Goal: Task Accomplishment & Management: Use online tool/utility

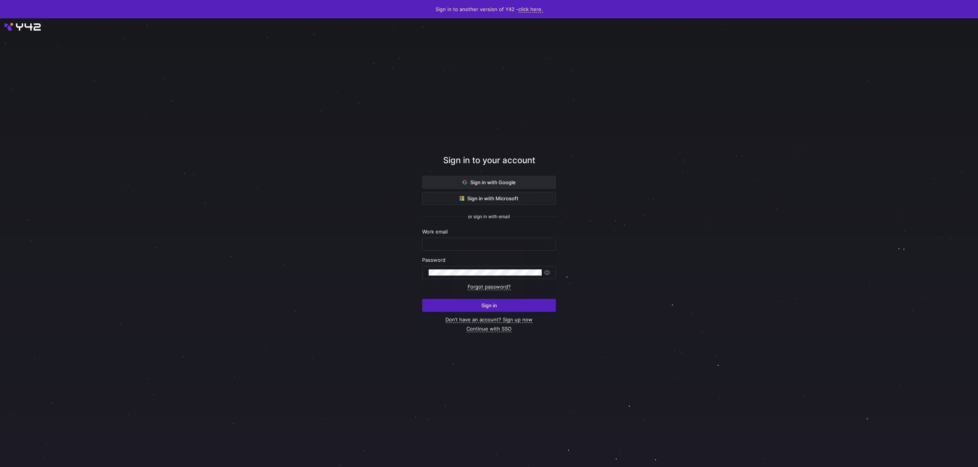
click at [472, 184] on span "Sign in with Google" at bounding box center [489, 182] width 53 height 6
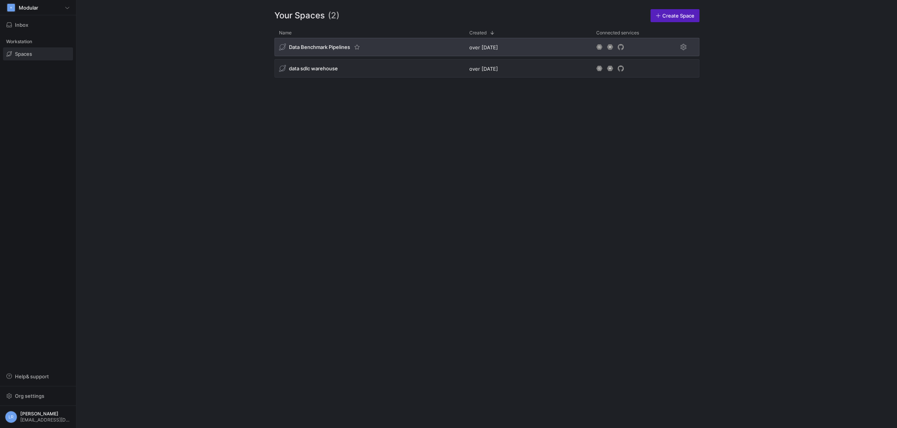
click at [401, 49] on div "Data Benchmark Pipelines" at bounding box center [369, 47] width 190 height 18
click at [310, 47] on span "Data Benchmark Pipelines" at bounding box center [319, 47] width 61 height 6
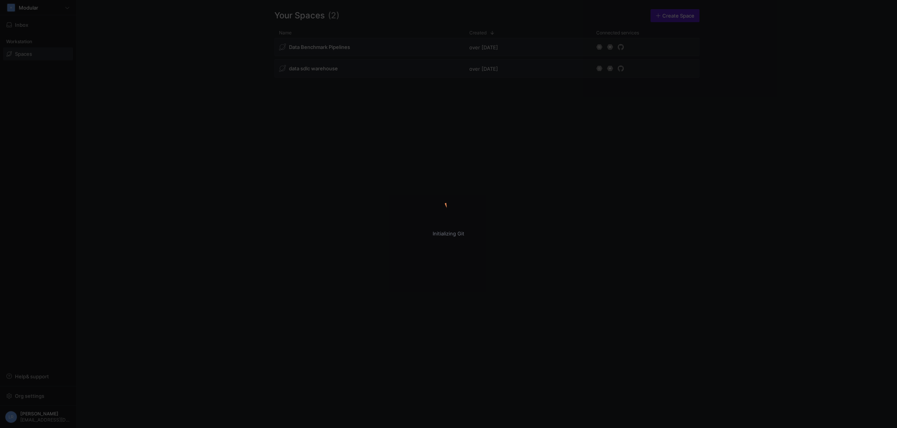
click at [468, 251] on div "Initializing Git" at bounding box center [448, 214] width 897 height 428
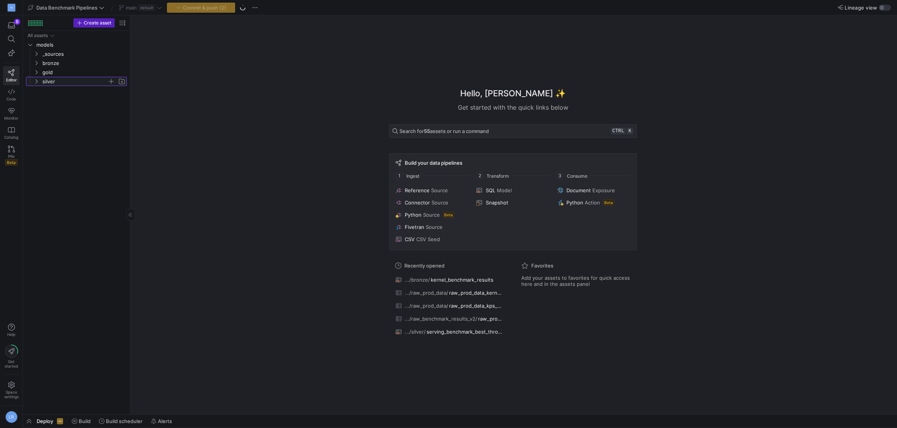
click at [54, 82] on span "silver" at bounding box center [74, 81] width 65 height 9
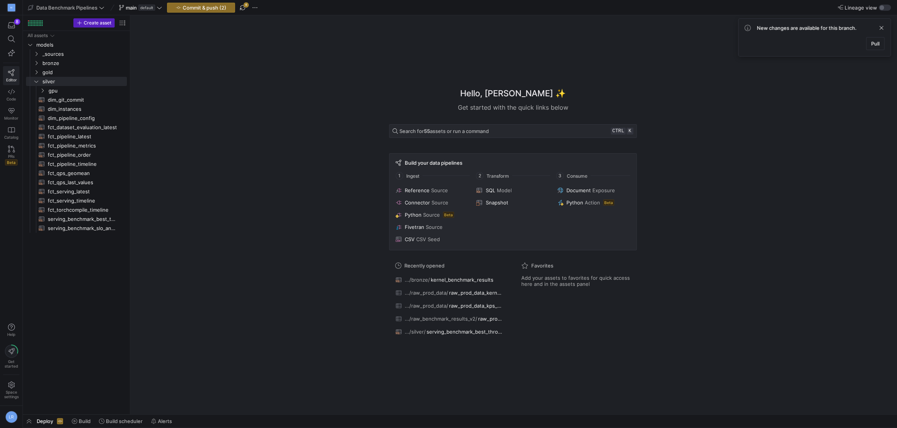
click at [16, 78] on span "Editor" at bounding box center [11, 80] width 11 height 5
click at [10, 22] on span "button" at bounding box center [11, 25] width 16 height 13
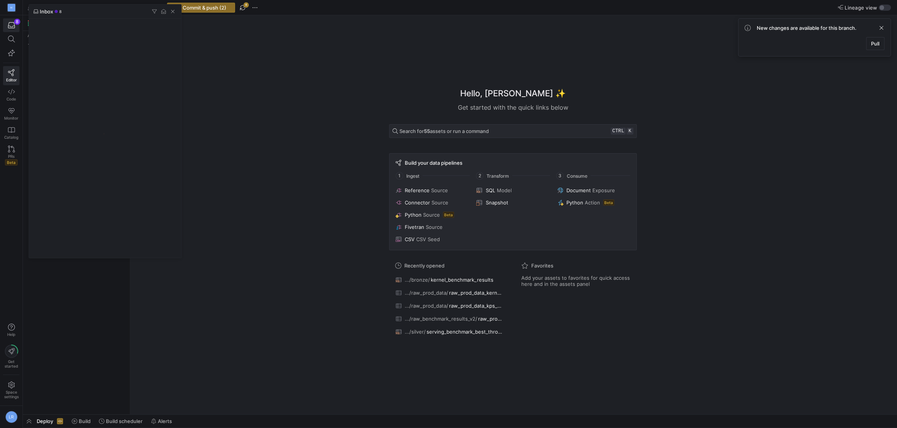
drag, startPoint x: 318, startPoint y: 162, endPoint x: 279, endPoint y: 172, distance: 40.4
click at [318, 162] on div at bounding box center [448, 214] width 897 height 428
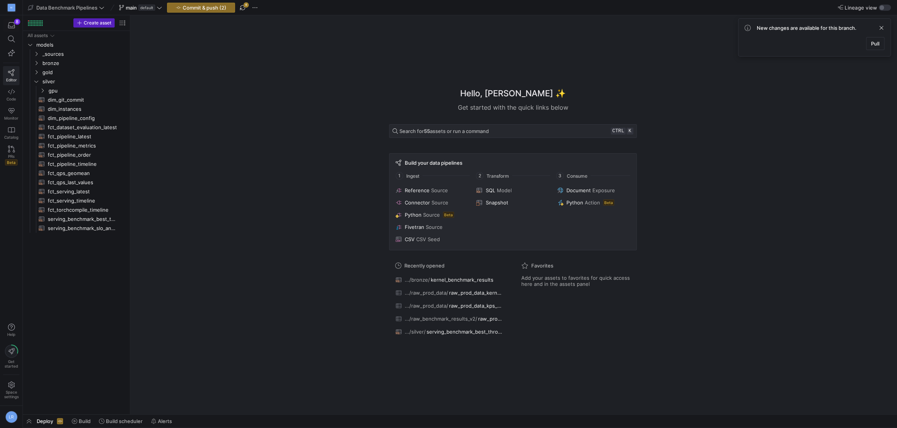
click at [13, 71] on icon at bounding box center [11, 72] width 6 height 7
click at [14, 12] on span at bounding box center [11, 8] width 16 height 12
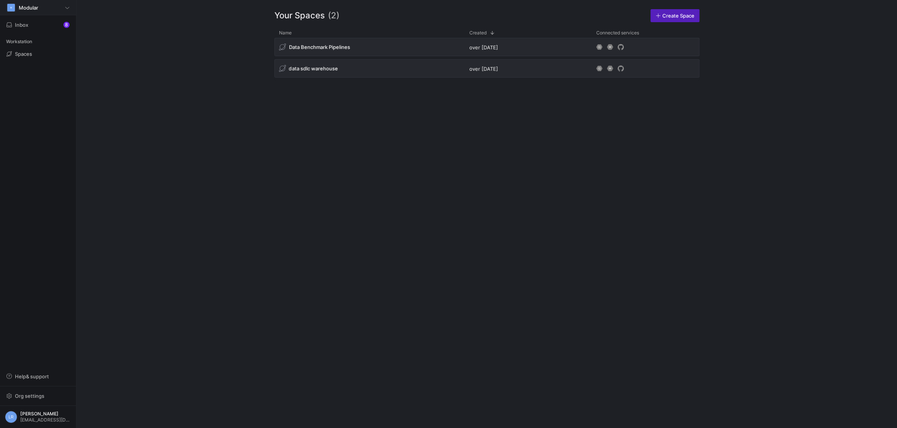
click at [57, 6] on div "M Modular" at bounding box center [37, 7] width 63 height 9
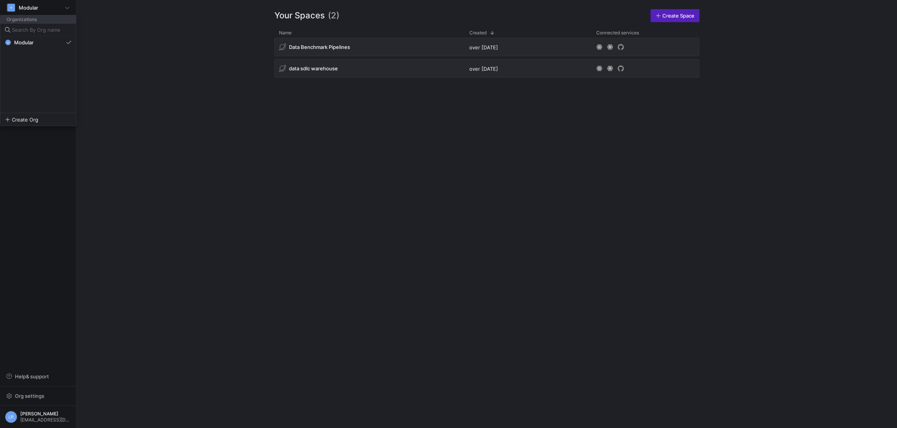
click at [278, 127] on div at bounding box center [448, 214] width 897 height 428
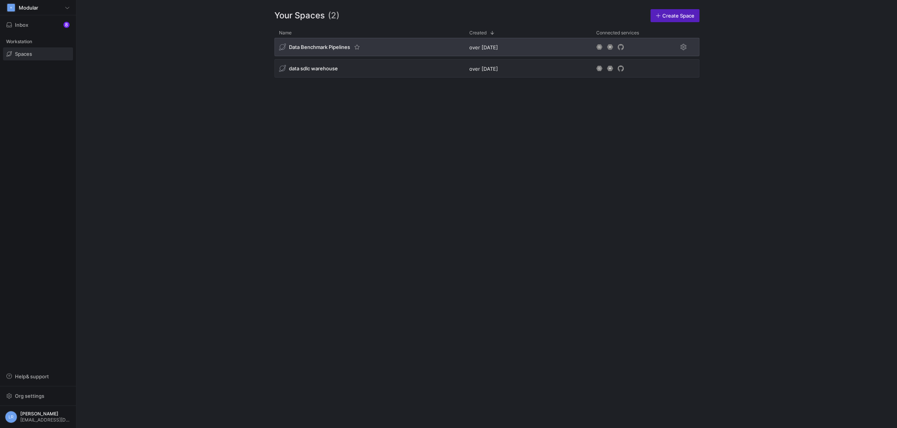
click at [325, 44] on div "Data Benchmark Pipelines" at bounding box center [314, 47] width 71 height 7
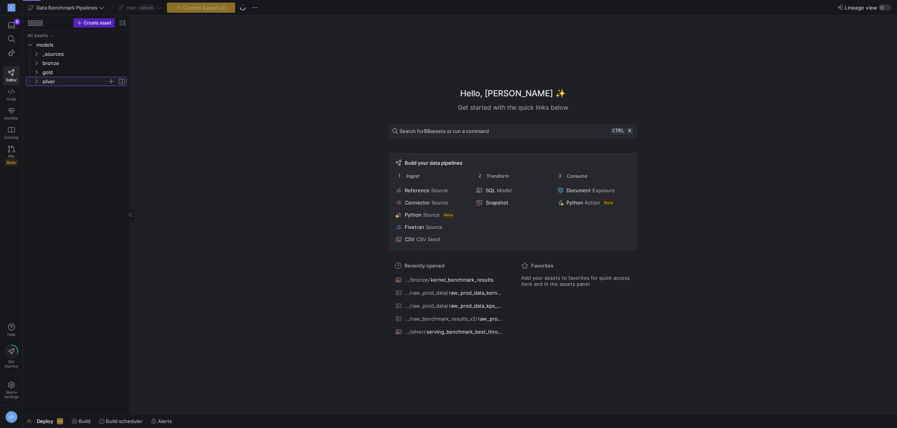
click at [53, 78] on span "silver" at bounding box center [74, 81] width 65 height 9
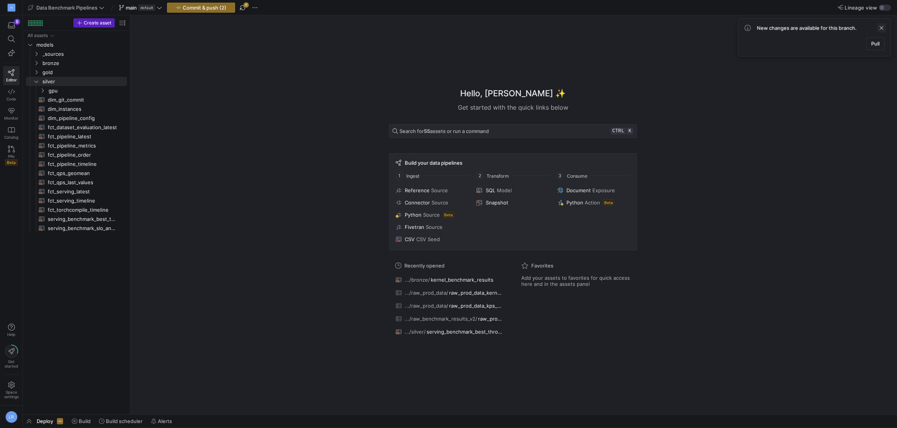
click at [883, 28] on span at bounding box center [881, 27] width 9 height 9
click at [147, 9] on span "default" at bounding box center [146, 8] width 17 height 6
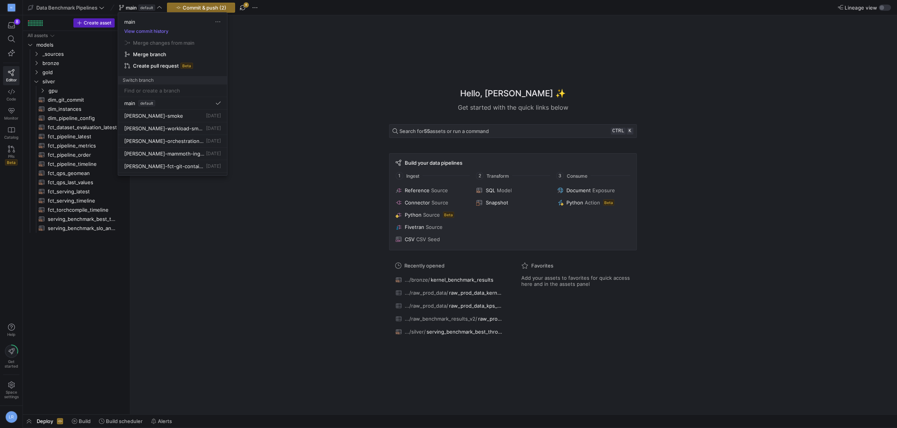
click at [264, 7] on div at bounding box center [448, 214] width 897 height 428
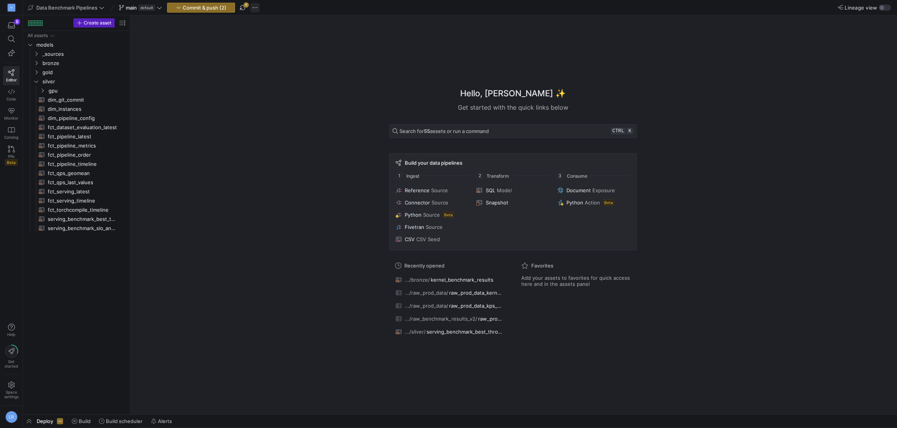
click at [258, 8] on span "button" at bounding box center [254, 7] width 9 height 9
click at [303, 57] on span "Stash all changes" at bounding box center [284, 55] width 42 height 6
click at [267, 10] on span "button" at bounding box center [266, 7] width 9 height 9
click at [256, 7] on div at bounding box center [448, 214] width 897 height 428
click at [258, 8] on span "button" at bounding box center [254, 7] width 9 height 9
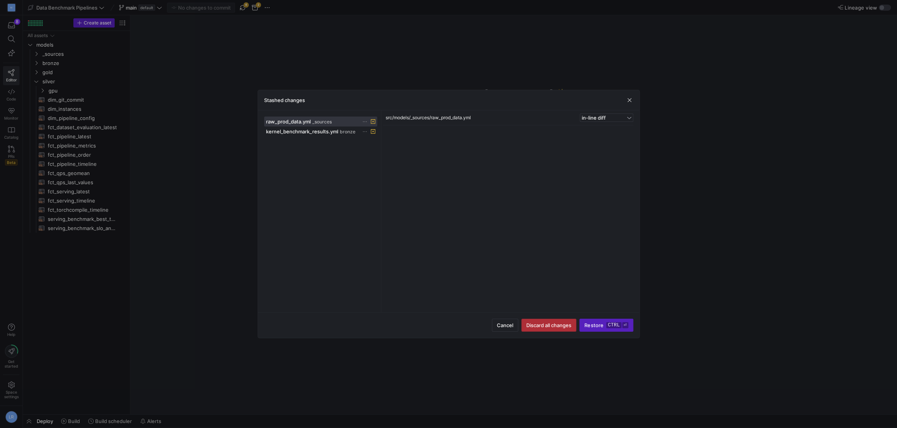
click at [554, 327] on span "Discard all changes" at bounding box center [548, 325] width 45 height 6
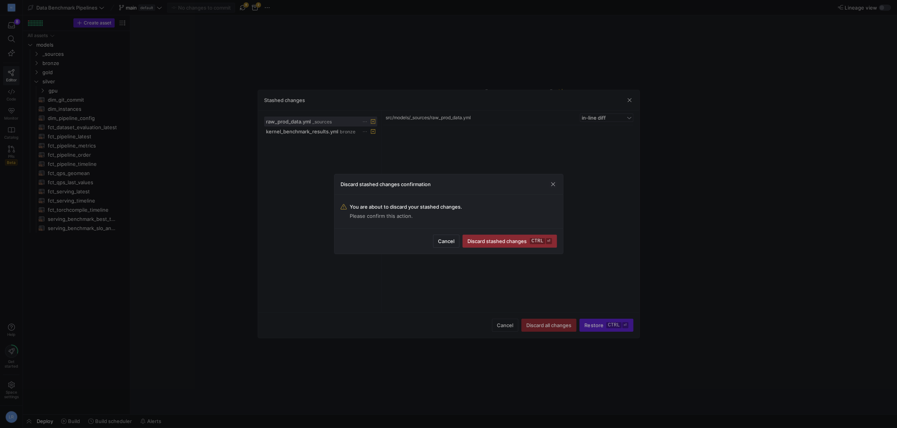
drag, startPoint x: 484, startPoint y: 242, endPoint x: 406, endPoint y: 194, distance: 91.9
click at [484, 242] on span "Discard stashed changes ctrl ⏎" at bounding box center [509, 241] width 84 height 6
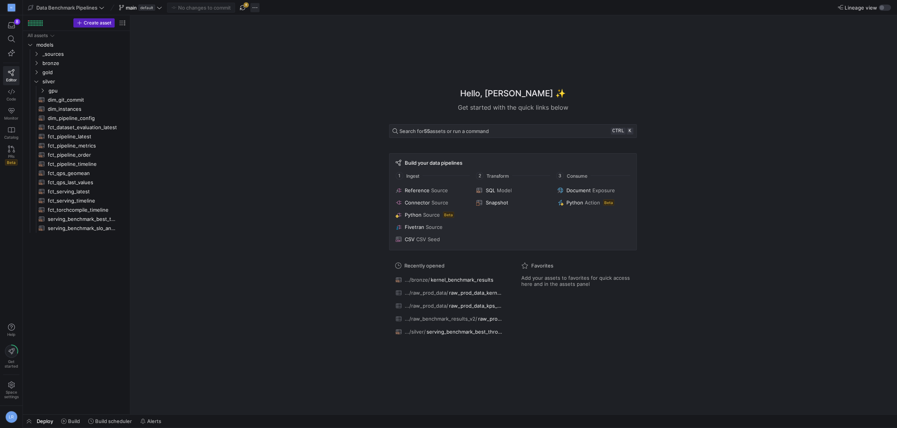
click at [255, 10] on span "button" at bounding box center [254, 7] width 9 height 9
click at [243, 11] on div at bounding box center [448, 214] width 897 height 428
click at [244, 7] on span "button" at bounding box center [242, 7] width 9 height 9
click at [79, 130] on span "fct_benchmark_job_status_timeline​​​​​​​​​​" at bounding box center [83, 127] width 70 height 9
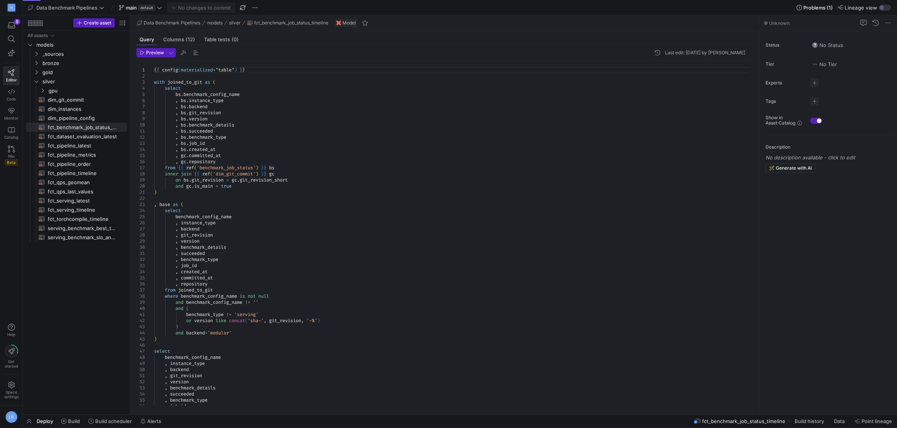
click at [746, 421] on span "fct_benchmark_job_status_timeline" at bounding box center [743, 421] width 83 height 6
click at [711, 421] on span "fct_benchmark_job_status_timeline" at bounding box center [733, 421] width 83 height 6
click at [795, 423] on span "Build history" at bounding box center [798, 421] width 29 height 6
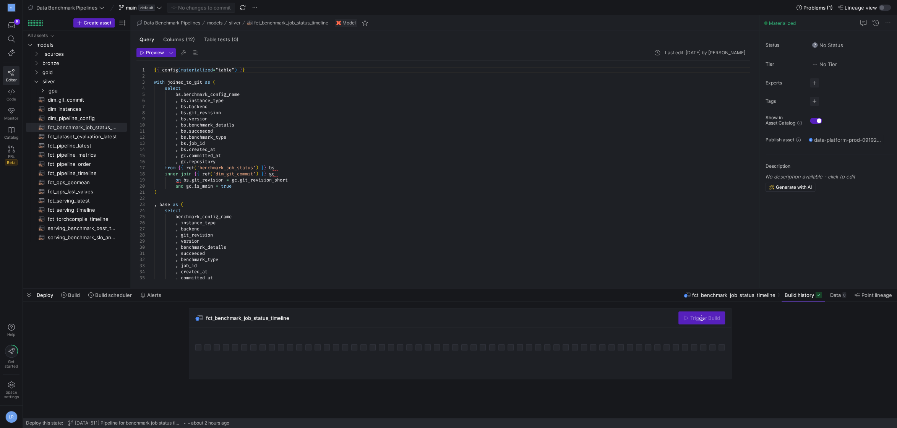
click at [121, 348] on div "fct_benchmark_job_status_timeline Trigger Build" at bounding box center [458, 346] width 871 height 76
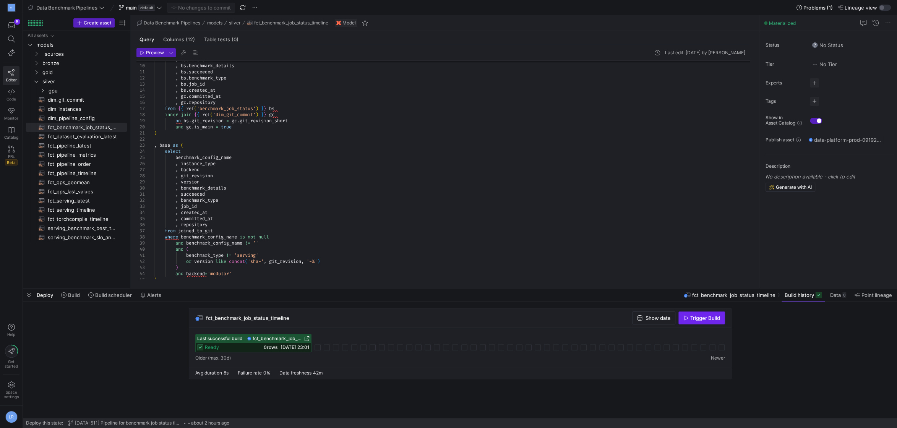
click at [695, 318] on span "Trigger Build" at bounding box center [705, 318] width 30 height 6
click at [317, 347] on icon at bounding box center [317, 347] width 6 height 6
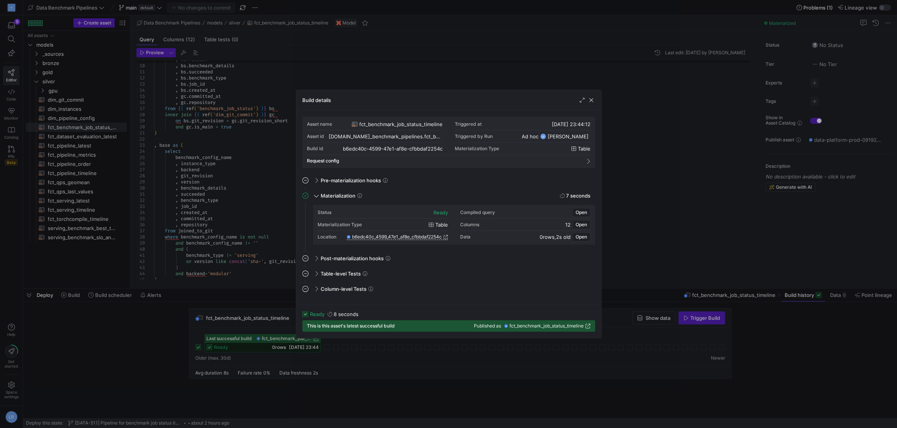
drag, startPoint x: 399, startPoint y: 410, endPoint x: 385, endPoint y: 405, distance: 15.5
click at [400, 410] on div at bounding box center [448, 214] width 897 height 428
